Goal: Subscribe to service/newsletter

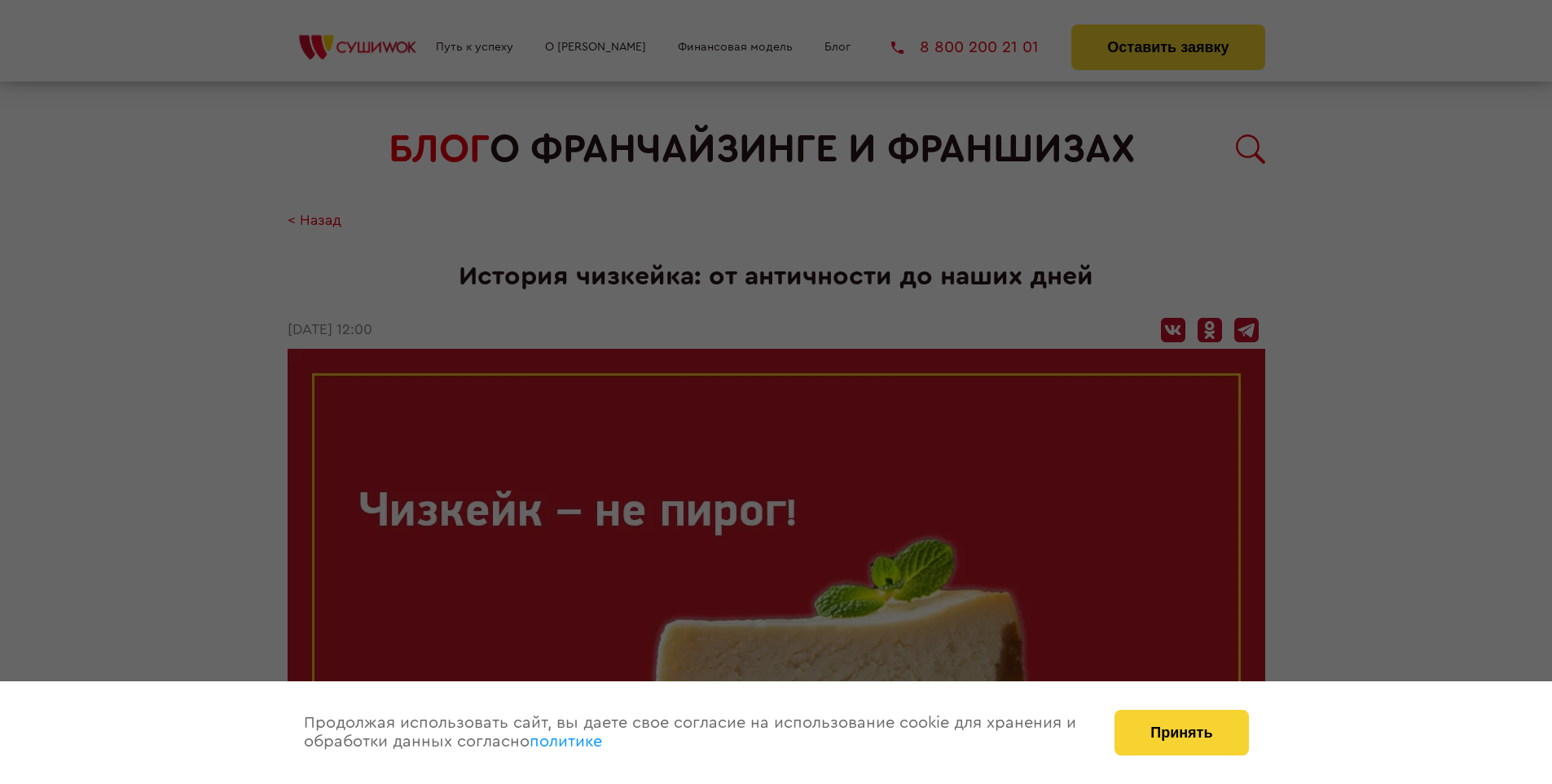
scroll to position [1817, 0]
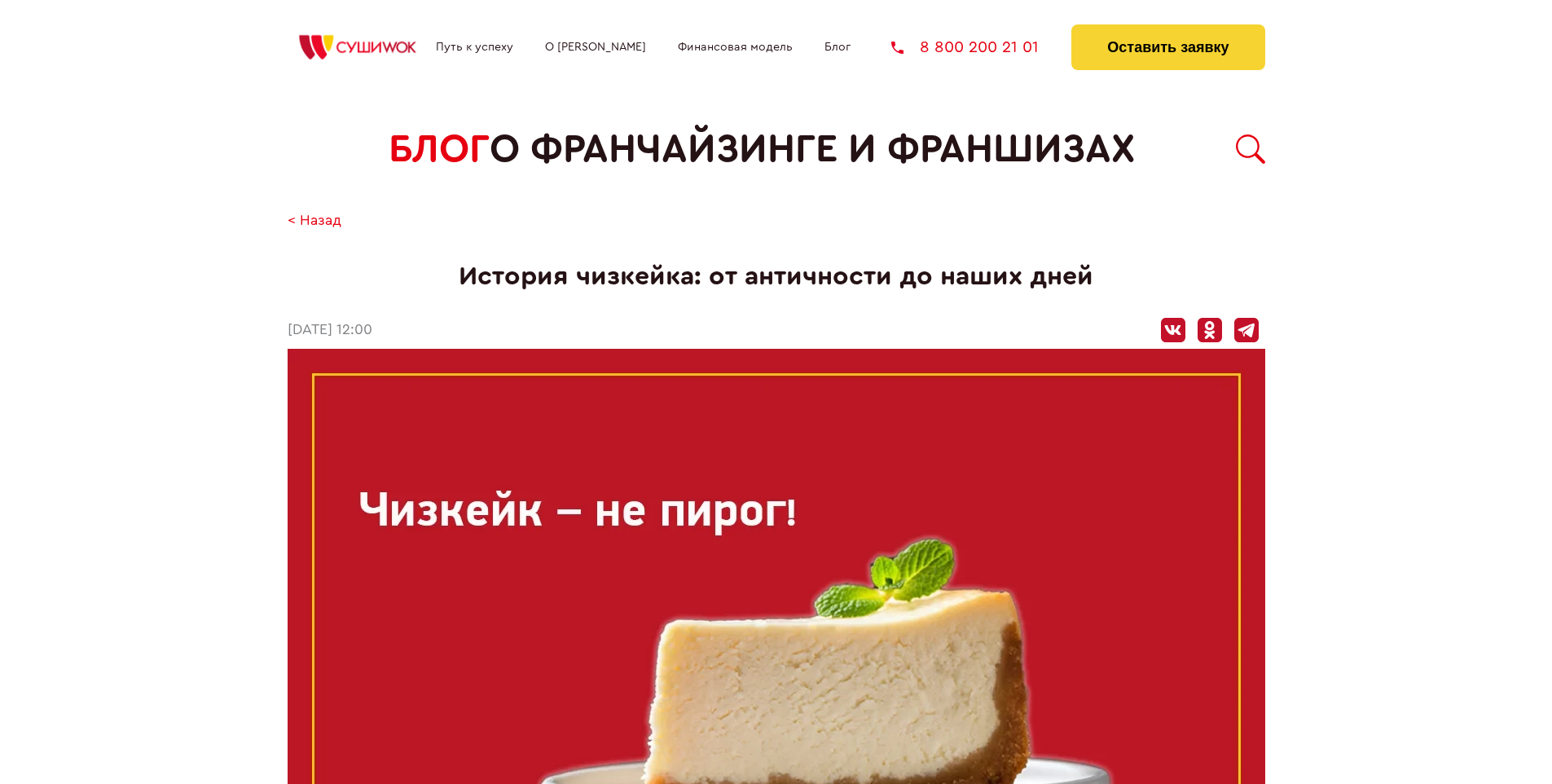
scroll to position [1817, 0]
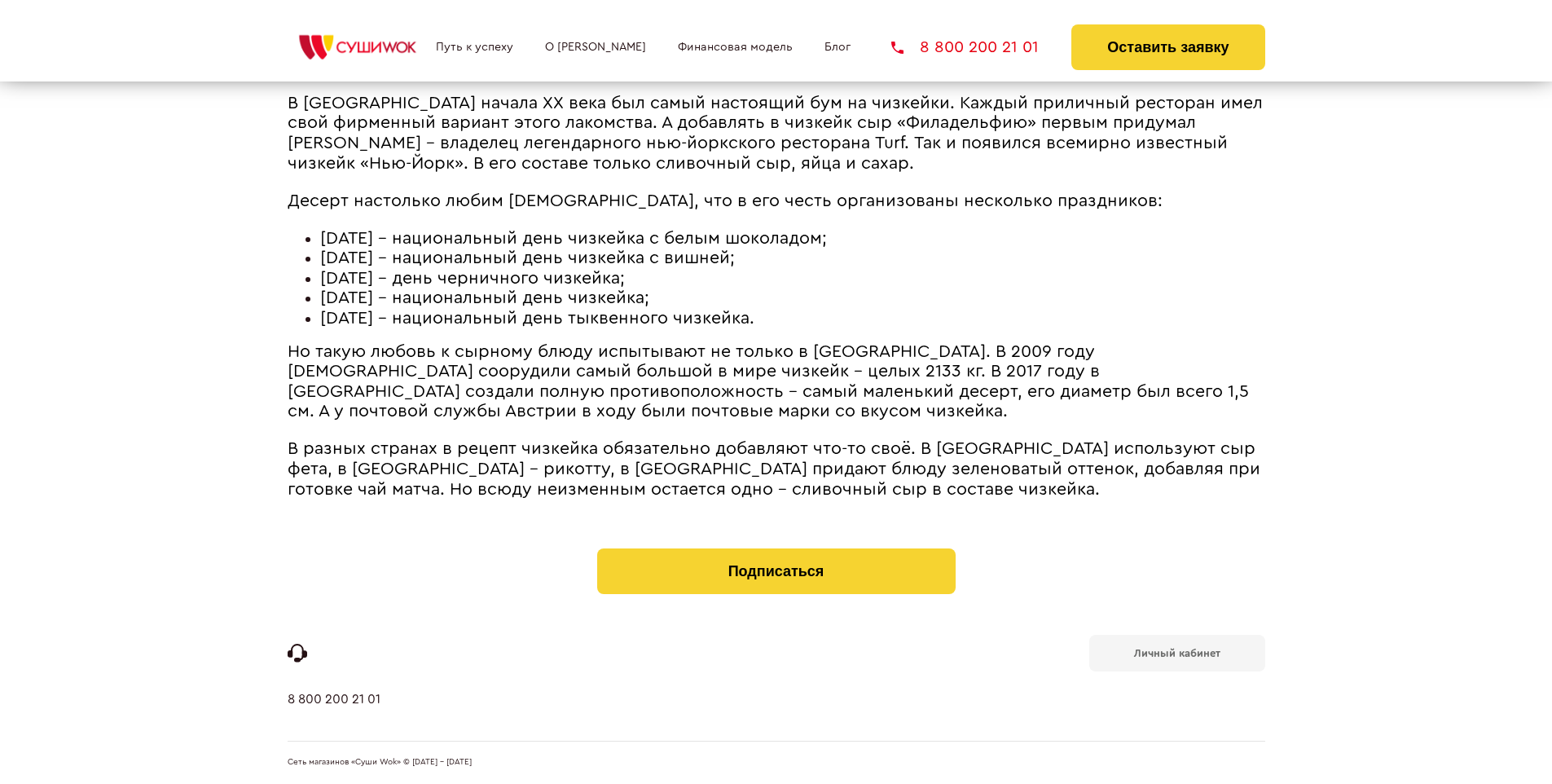
click at [1176, 652] on b "Личный кабинет" at bounding box center [1177, 652] width 86 height 10
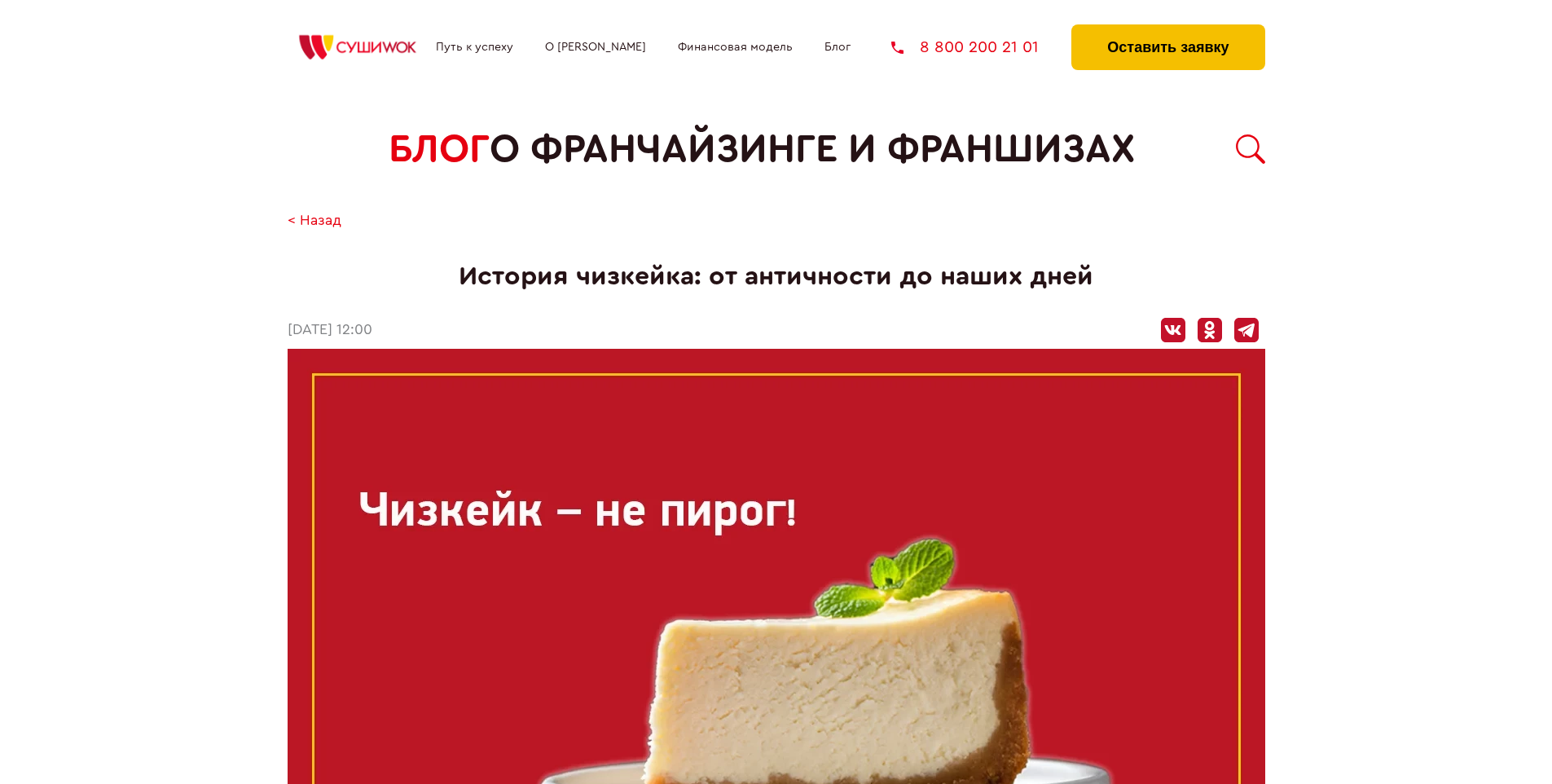
click at [1168, 29] on button "Оставить заявку" at bounding box center [1169, 47] width 193 height 45
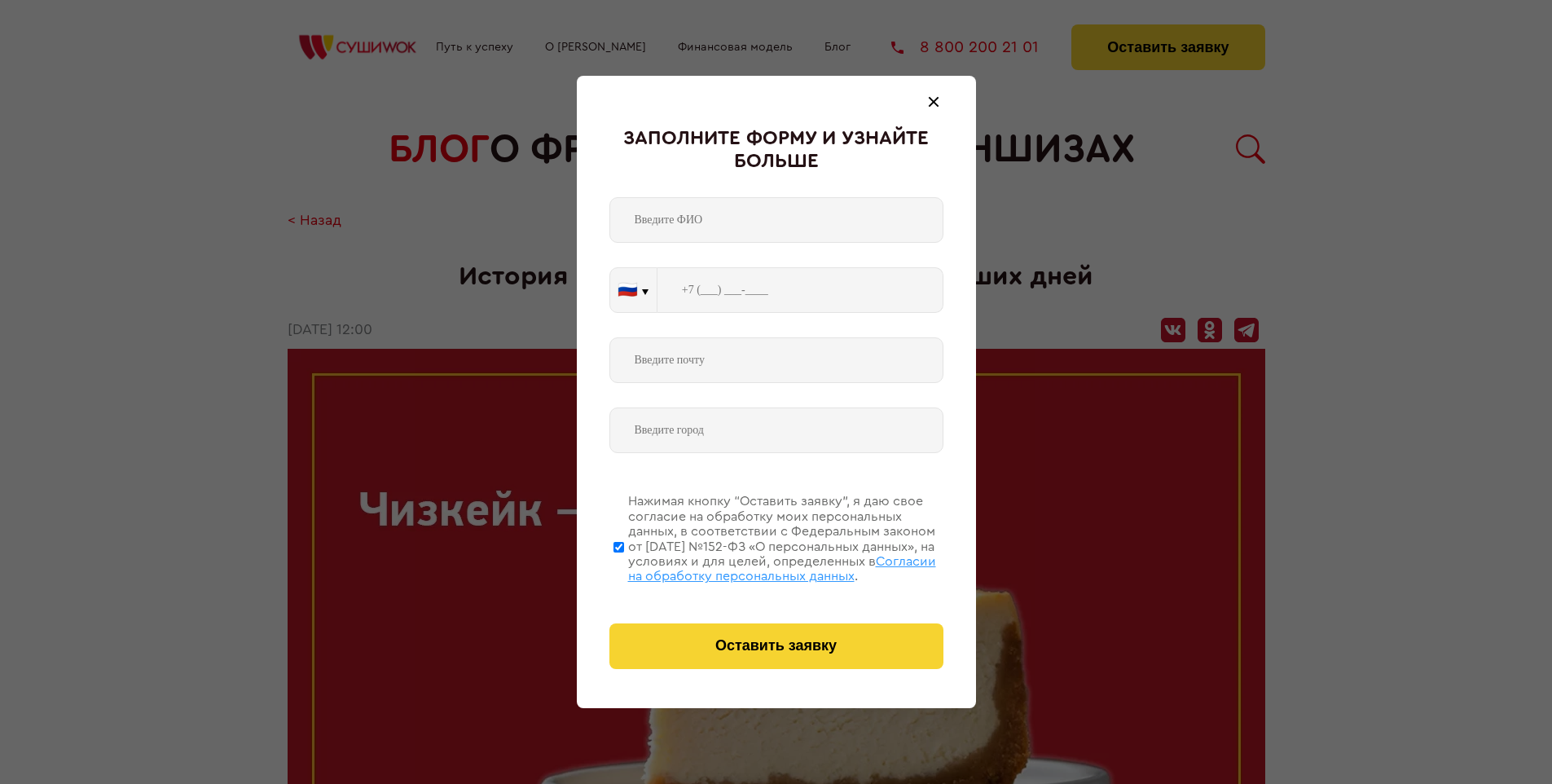
click at [756, 566] on span "Согласии на обработку персональных данных" at bounding box center [782, 569] width 308 height 28
click at [624, 566] on input "Нажимая кнопку “Оставить заявку”, я даю свое согласие на обработку моих персона…" at bounding box center [619, 547] width 10 height 131
checkbox input "false"
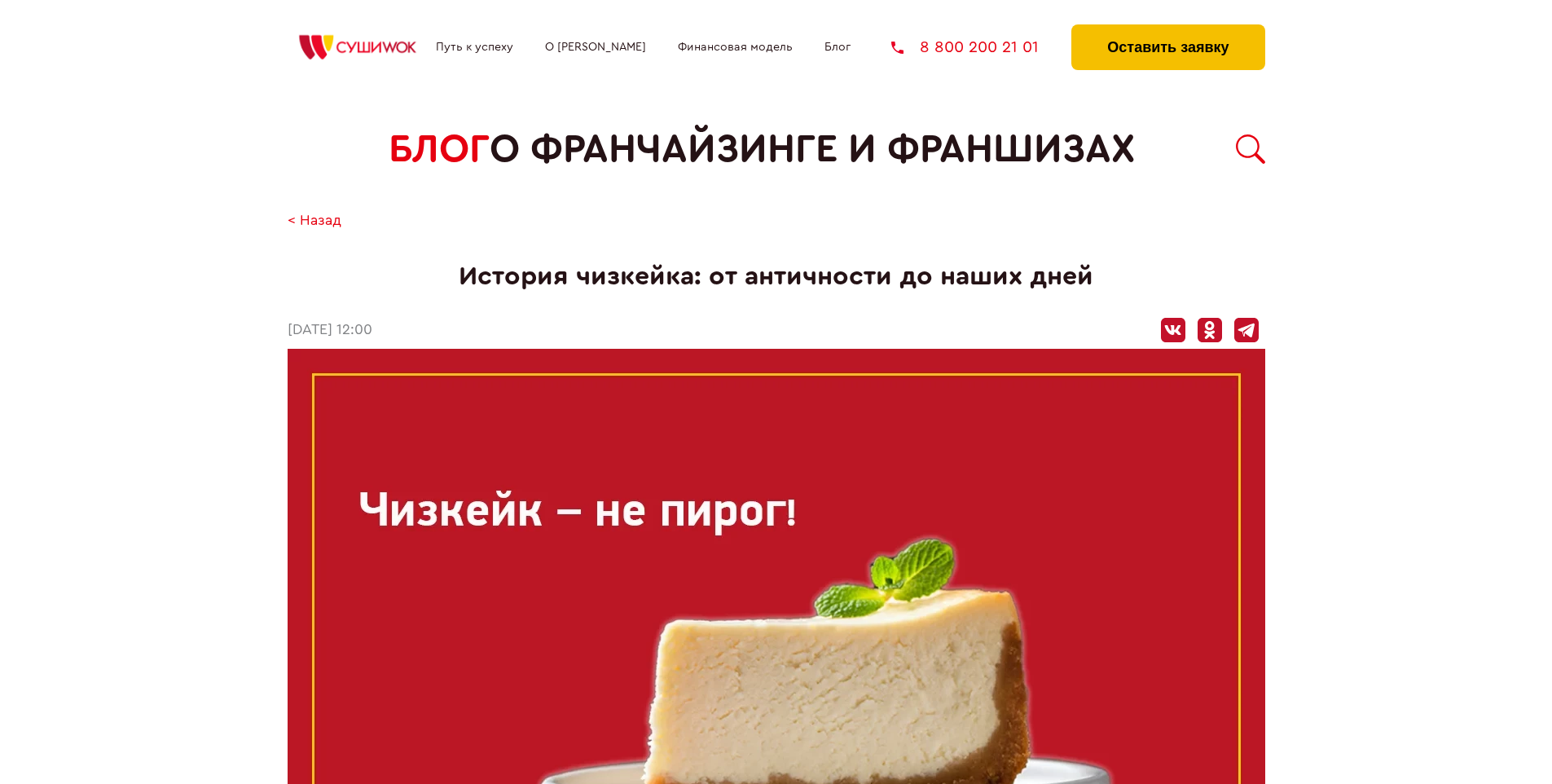
click at [1168, 29] on button "Оставить заявку" at bounding box center [1169, 47] width 193 height 45
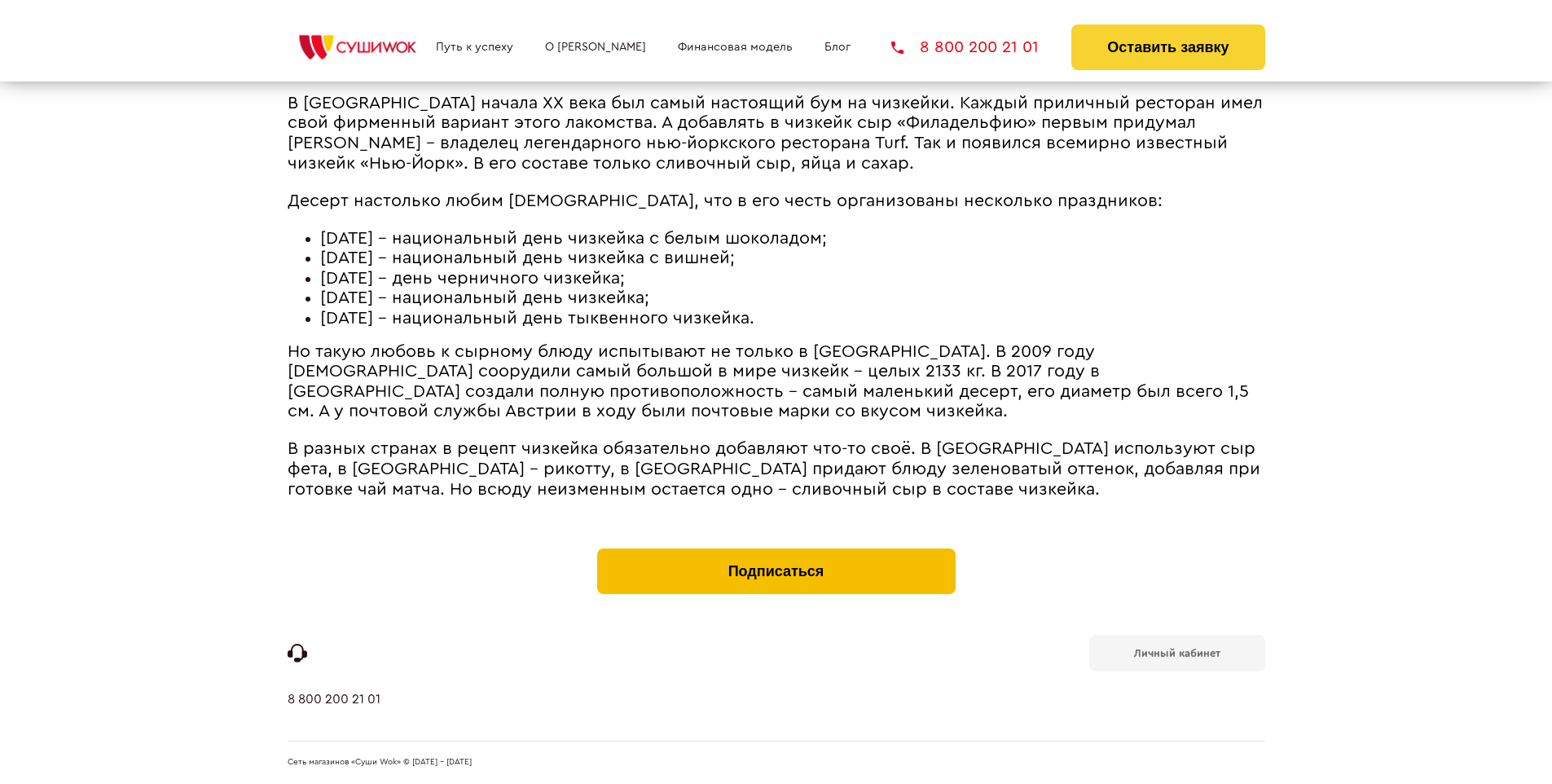
click at [776, 552] on button "Подписаться" at bounding box center [776, 571] width 358 height 45
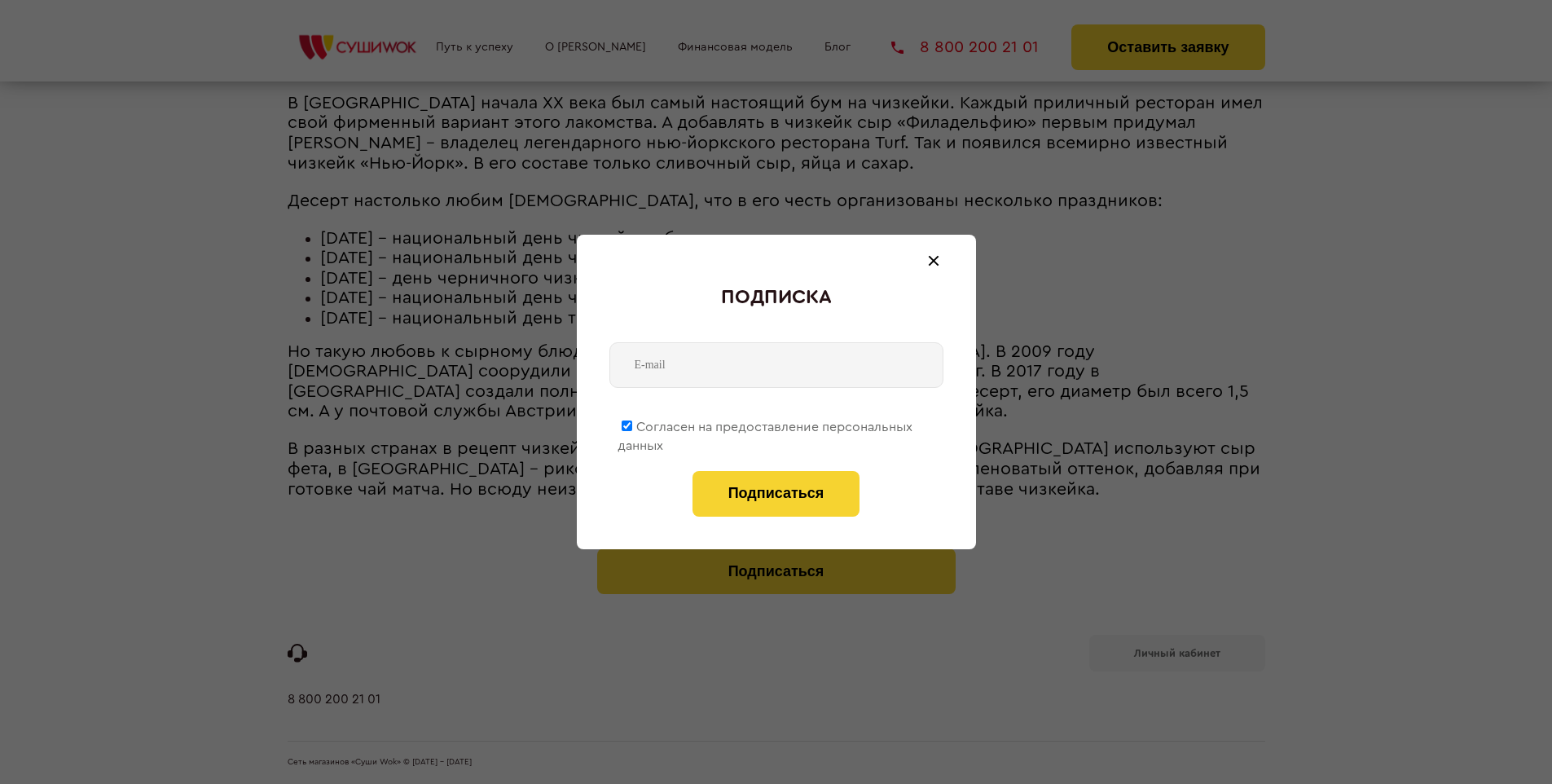
click at [766, 423] on span "Согласен на предоставление персональных данных" at bounding box center [765, 436] width 295 height 31
click at [633, 423] on input "Согласен на предоставление персональных данных" at bounding box center [627, 426] width 10 height 10
checkbox input "false"
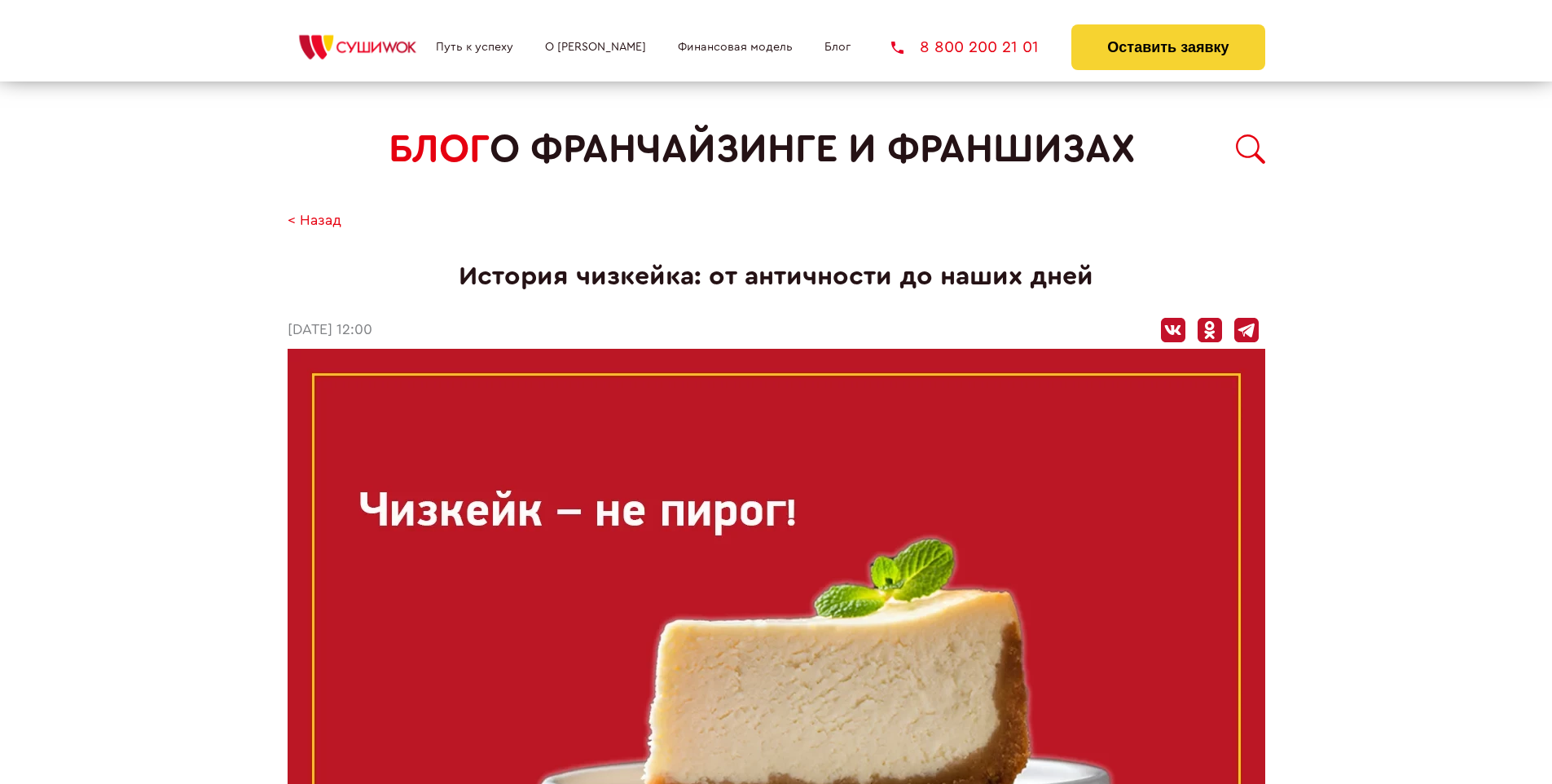
scroll to position [1817, 0]
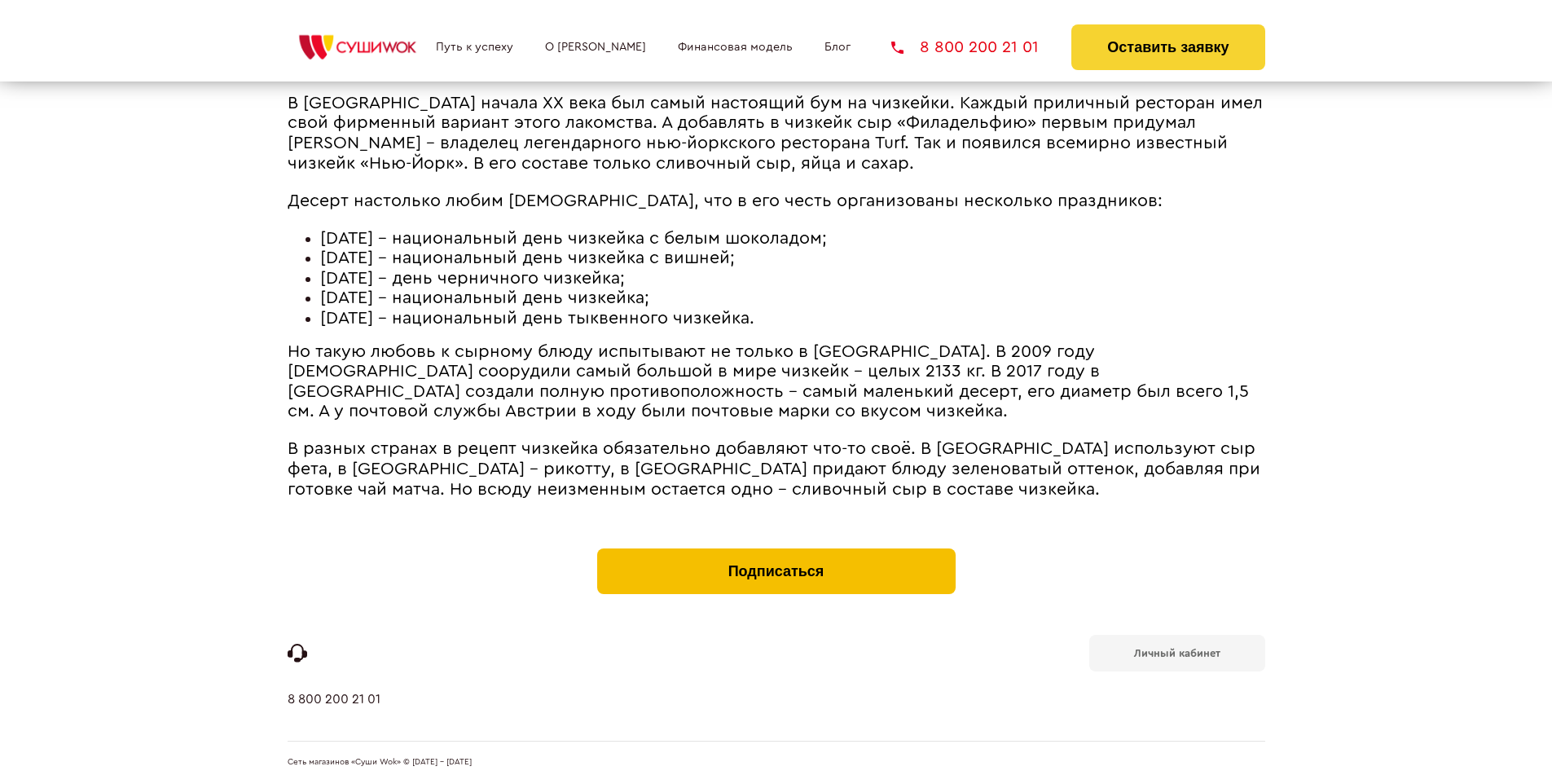
click at [776, 552] on button "Подписаться" at bounding box center [776, 571] width 358 height 45
